Goal: Task Accomplishment & Management: Use online tool/utility

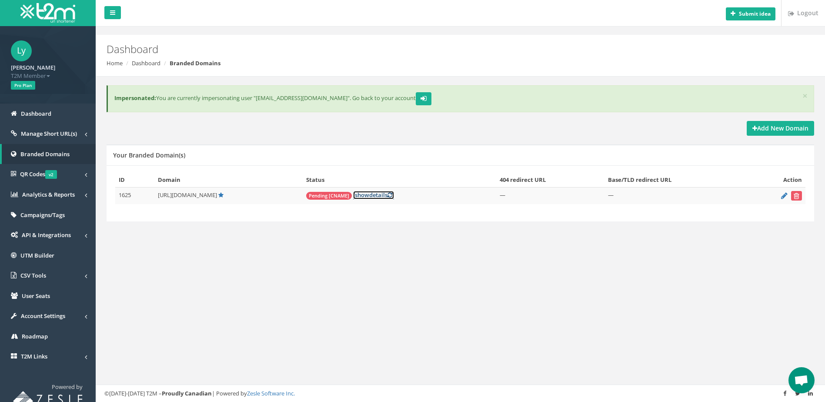
click at [373, 196] on link "[ show details ]" at bounding box center [373, 195] width 41 height 8
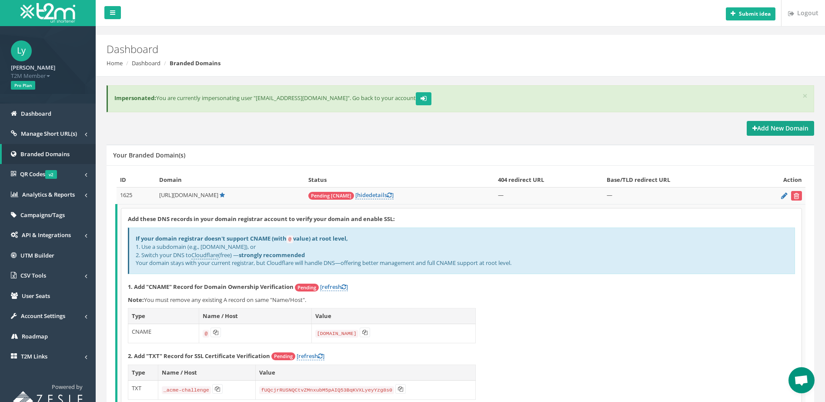
click at [769, 131] on strong "Add New Domain" at bounding box center [780, 128] width 56 height 8
drag, startPoint x: 142, startPoint y: 256, endPoint x: 600, endPoint y: 265, distance: 457.9
click at [600, 265] on div "If your domain registrar doesn't support CNAME (with @ value) at root level, 1.…" at bounding box center [461, 250] width 667 height 47
copy div "Switch your DNS to Cloudflare (free) — strongly recommended Your domain stays w…"
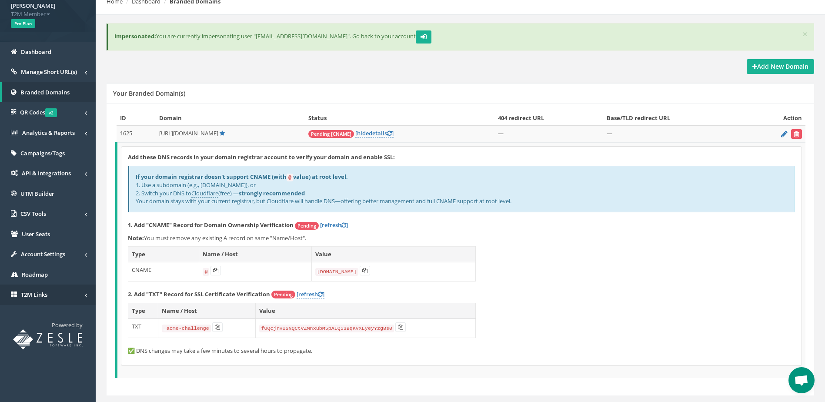
scroll to position [83, 0]
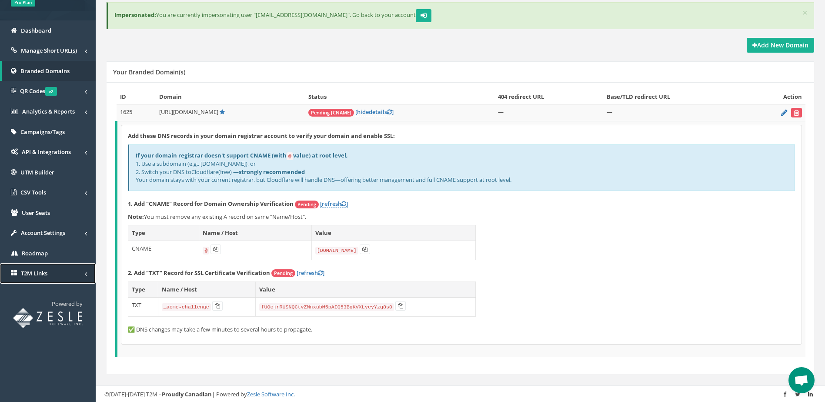
click at [43, 275] on span "T2M Links" at bounding box center [34, 273] width 27 height 8
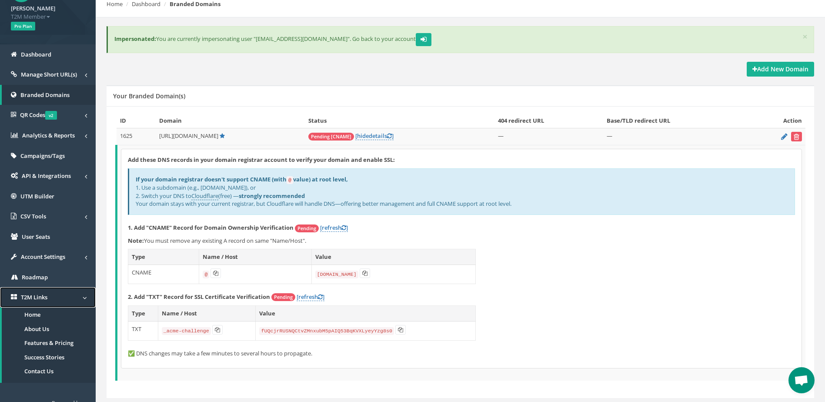
scroll to position [0, 0]
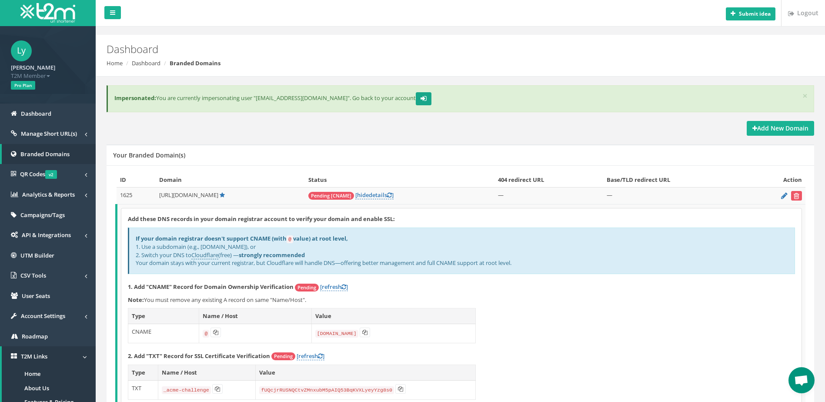
click at [420, 98] on icon "submit" at bounding box center [423, 98] width 6 height 5
